Goal: Task Accomplishment & Management: Use online tool/utility

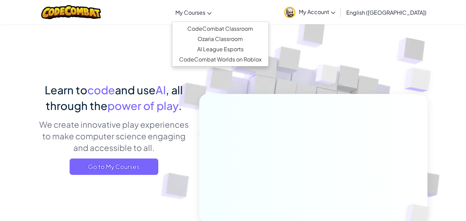
click at [215, 16] on link "My Courses" at bounding box center [193, 12] width 43 height 18
click at [232, 28] on link "CodeCombat Classroom" at bounding box center [220, 29] width 96 height 10
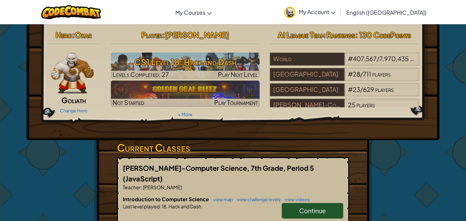
click at [296, 203] on link "Continue" at bounding box center [312, 211] width 61 height 16
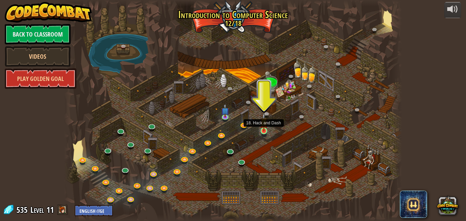
click at [262, 124] on img at bounding box center [264, 122] width 8 height 18
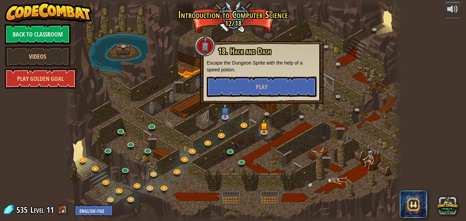
click at [250, 98] on div "18. Hack and Dash Escape the Dungeon Sprite with the help of a speed potion. Pl…" at bounding box center [261, 72] width 123 height 63
click at [254, 91] on button "Play" at bounding box center [262, 86] width 110 height 20
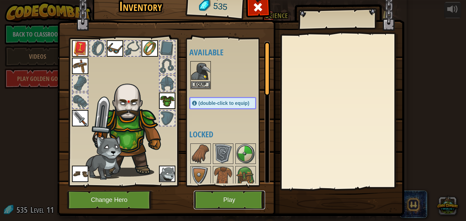
click at [200, 199] on button "Play" at bounding box center [229, 199] width 71 height 19
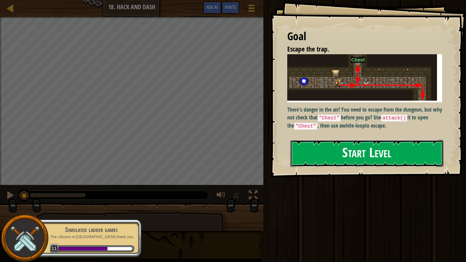
click at [360, 140] on button "Start Level" at bounding box center [366, 153] width 153 height 27
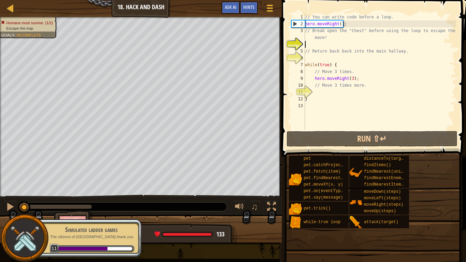
click at [310, 45] on div "// You can write code before a loop. hero . moveRight ( ) ; // Break open the "…" at bounding box center [379, 79] width 152 height 130
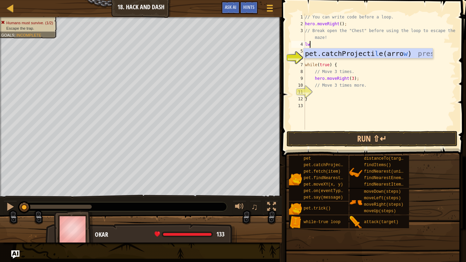
scroll to position [3, 0]
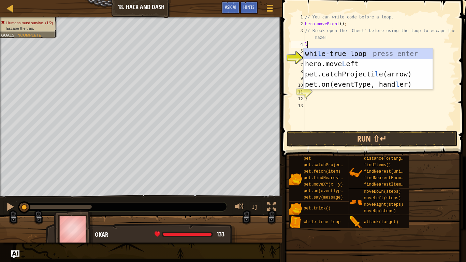
type textarea "le"
click at [320, 56] on div "whi le -true loop press enter hero.move Le ft press enter pet.catchProjecti le …" at bounding box center [367, 78] width 129 height 61
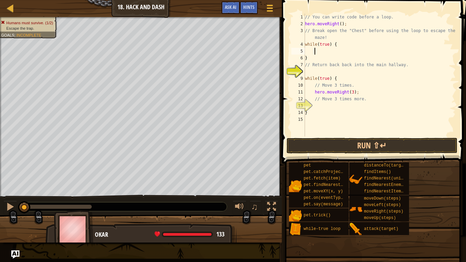
click at [315, 72] on div "// You can write code before a loop. hero . moveRight ( ) ; // Break open the "…" at bounding box center [379, 82] width 152 height 136
type textarea "l"
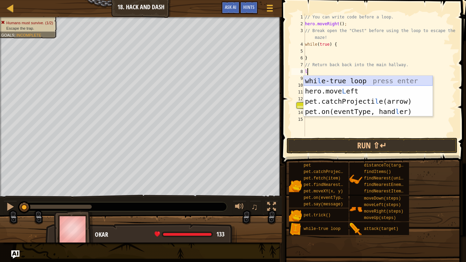
click at [315, 77] on div "whi l e-true loop press enter hero.move L eft press enter pet.catchProjecti l e…" at bounding box center [367, 106] width 129 height 61
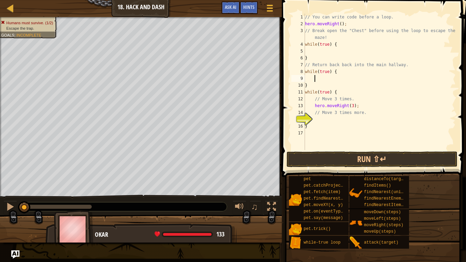
click at [314, 117] on div "// You can write code before a loop. hero . moveRight ( ) ; // Break open the "…" at bounding box center [379, 89] width 152 height 150
click at [240, 8] on div "Hints" at bounding box center [249, 7] width 18 height 13
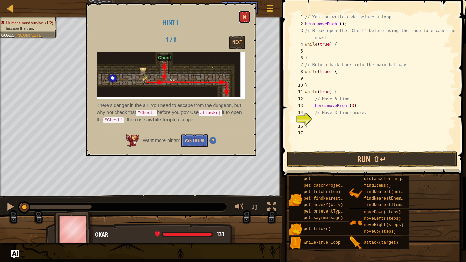
click at [243, 17] on span at bounding box center [244, 17] width 5 height 5
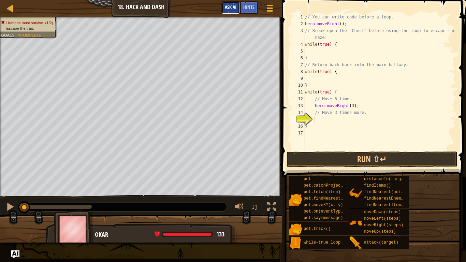
click at [236, 7] on span "Ask AI" at bounding box center [231, 7] width 12 height 6
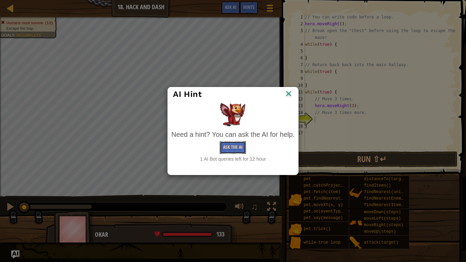
click at [220, 151] on button "Ask the AI" at bounding box center [233, 147] width 26 height 13
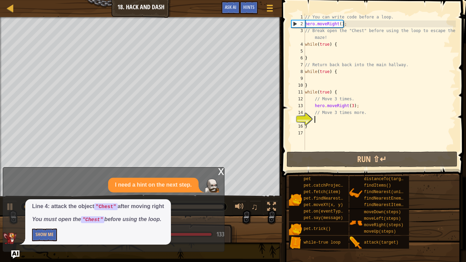
click at [343, 45] on div "// You can write code before a loop. hero . moveRight ( ) ; // Break open the "…" at bounding box center [379, 89] width 152 height 150
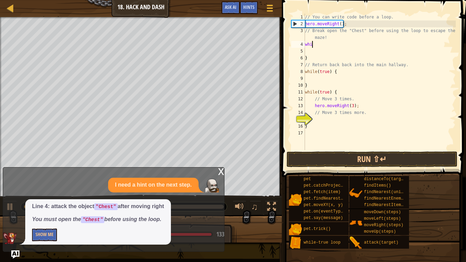
type textarea "w"
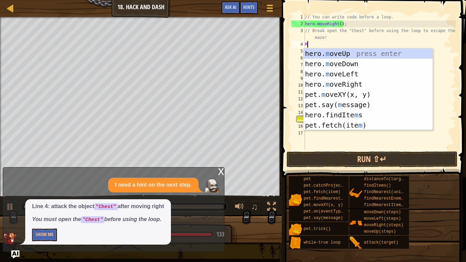
type textarea "Mo"
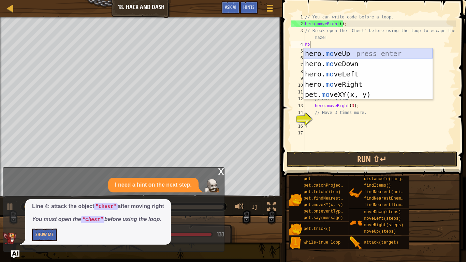
click at [345, 53] on div "hero. mo veUp press enter hero. mo veDown press enter hero. mo veLeft press ent…" at bounding box center [367, 84] width 129 height 72
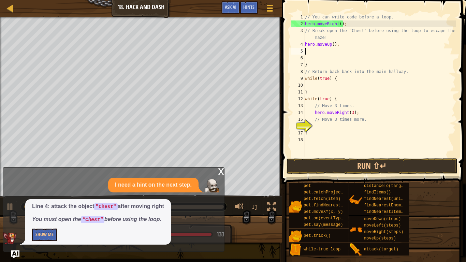
scroll to position [3, 0]
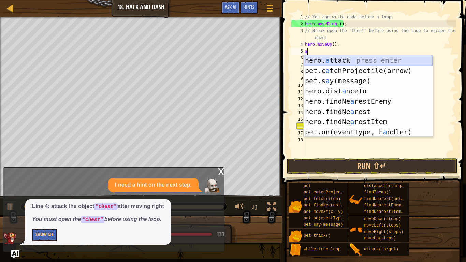
click at [332, 59] on div "hero. a ttack press enter pet.c a tchProjectile(arrow) press enter pet.s a y(me…" at bounding box center [367, 106] width 129 height 102
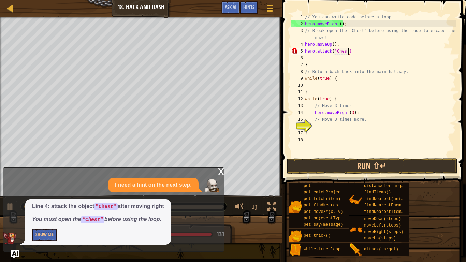
scroll to position [3, 6]
type textarea "hero.attack("Chest");"
click at [355, 171] on button "Run ⇧↵" at bounding box center [371, 166] width 171 height 16
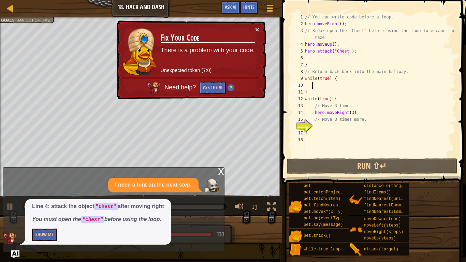
click at [313, 86] on div "// You can write code before a loop. hero . moveRight ( ) ; // Break open the "…" at bounding box center [379, 92] width 152 height 157
click at [341, 80] on div "// You can write code before a loop. hero . moveRight ( ) ; // Break open the "…" at bounding box center [379, 92] width 152 height 157
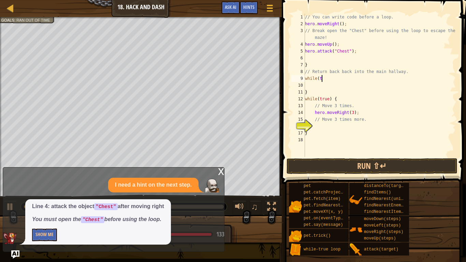
type textarea "w"
type textarea "M"
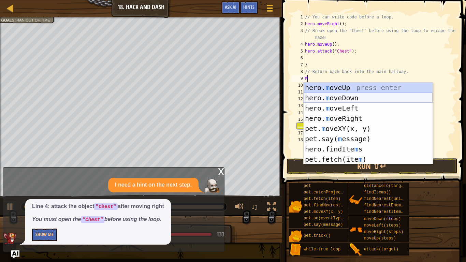
click at [353, 100] on div "hero. m oveUp press enter hero. m oveDown press enter hero. m oveLeft press ent…" at bounding box center [367, 134] width 129 height 102
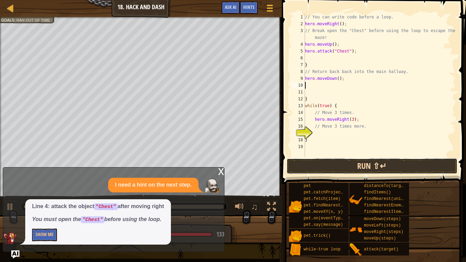
click at [387, 168] on button "Run ⇧↵" at bounding box center [371, 166] width 171 height 16
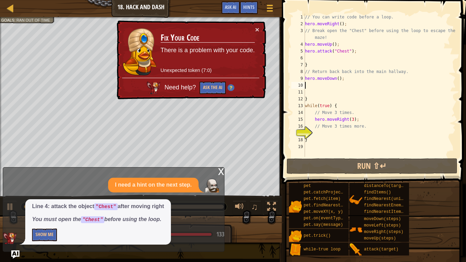
click at [311, 87] on div "// You can write code before a loop. hero . moveRight ( ) ; // Break open the "…" at bounding box center [379, 92] width 152 height 157
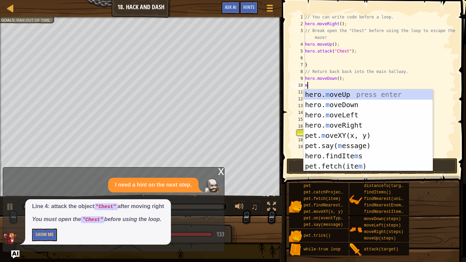
type textarea "mo"
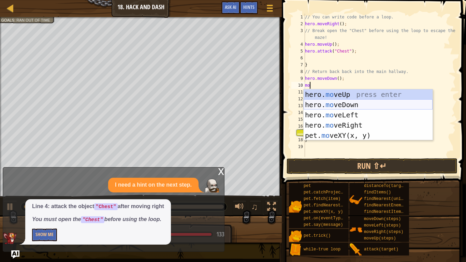
click at [353, 101] on div "hero. mo veUp press enter hero. mo veDown press enter hero. mo veLeft press ent…" at bounding box center [367, 125] width 129 height 72
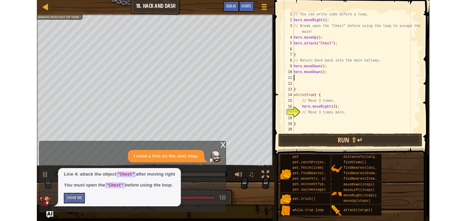
scroll to position [3, 0]
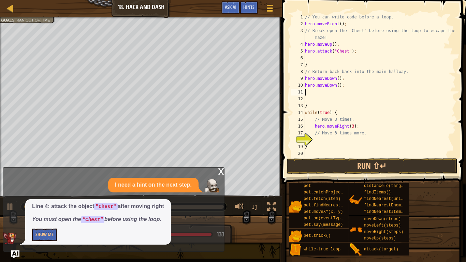
click at [305, 140] on div "18" at bounding box center [298, 139] width 14 height 7
type textarea "}"
click at [314, 140] on div "// You can write code before a loop. hero . moveRight ( ) ; // Break open the "…" at bounding box center [379, 92] width 152 height 157
click at [374, 162] on button "Run ⇧↵" at bounding box center [371, 166] width 171 height 16
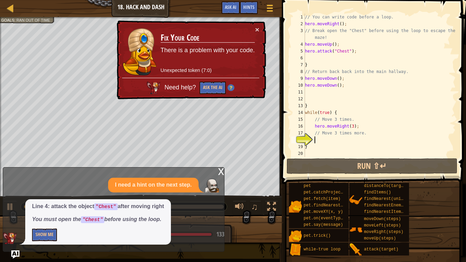
click at [321, 92] on div "// You can write code before a loop. hero . moveRight ( ) ; // Break open the "…" at bounding box center [379, 92] width 152 height 157
click at [271, 10] on span at bounding box center [269, 10] width 6 height 1
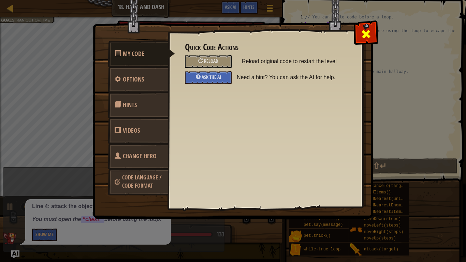
click at [366, 34] on span at bounding box center [365, 34] width 11 height 11
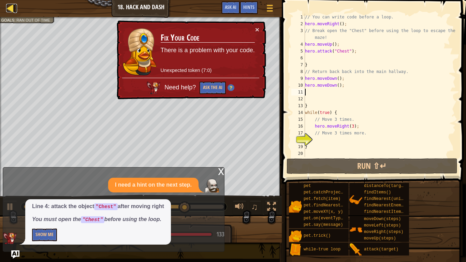
click at [13, 5] on div at bounding box center [10, 8] width 9 height 9
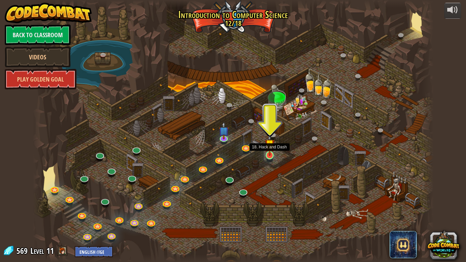
click at [272, 150] on img at bounding box center [270, 144] width 10 height 23
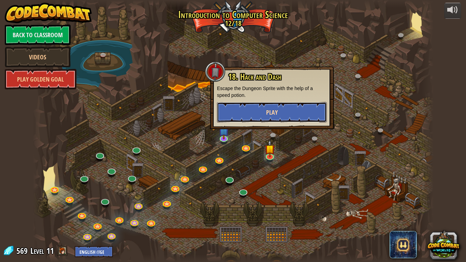
click at [273, 113] on span "Play" at bounding box center [272, 112] width 12 height 9
